Goal: Navigation & Orientation: Go to known website

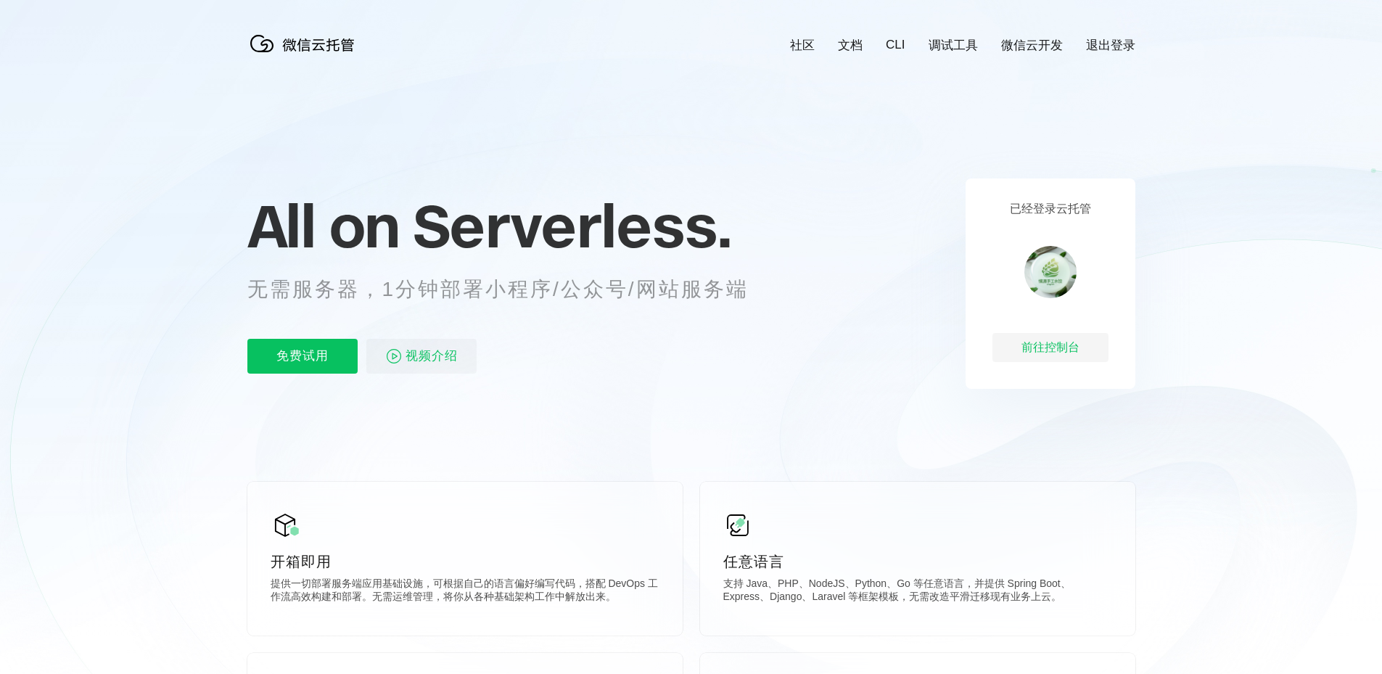
scroll to position [0, 2580]
click at [1051, 276] on img at bounding box center [1050, 272] width 52 height 52
click at [1060, 351] on div "前往控制台" at bounding box center [1051, 347] width 116 height 29
click at [1036, 359] on div "前往控制台" at bounding box center [1051, 347] width 116 height 29
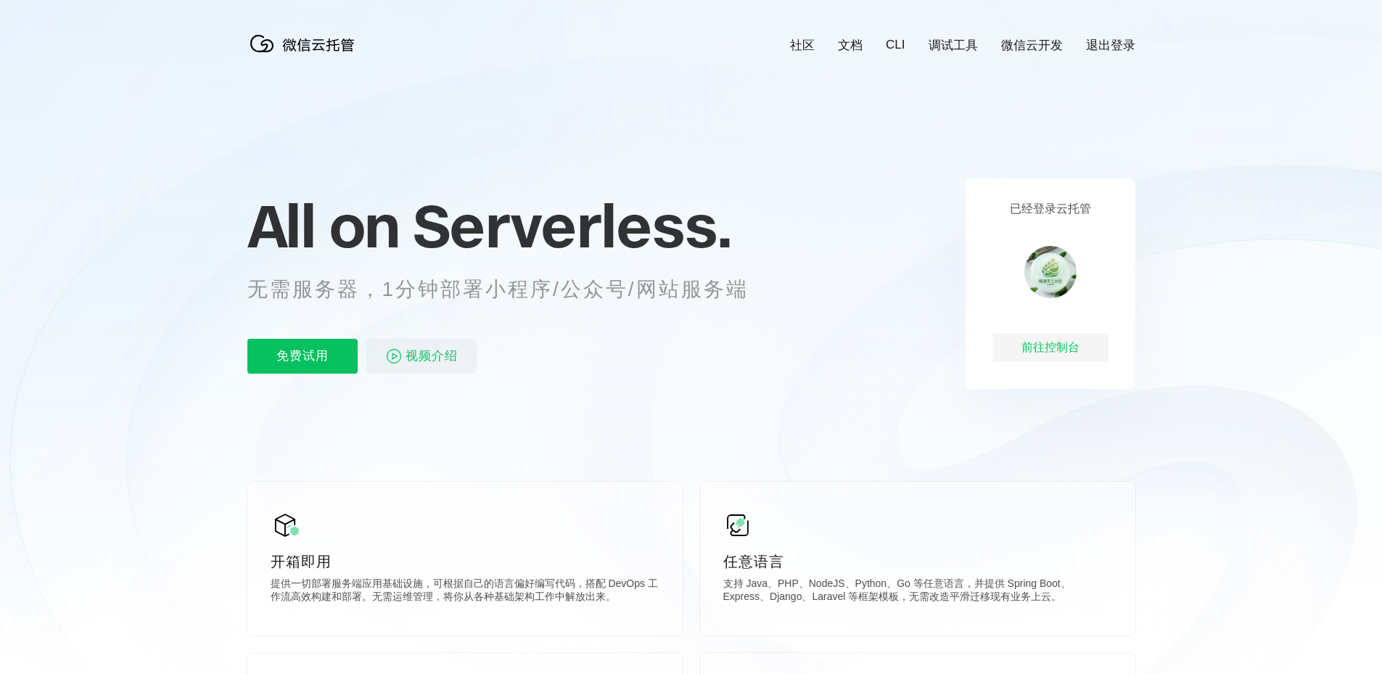
scroll to position [0, 2580]
click at [1050, 353] on div "前往控制台" at bounding box center [1051, 347] width 116 height 29
